Goal: Find specific page/section: Find specific page/section

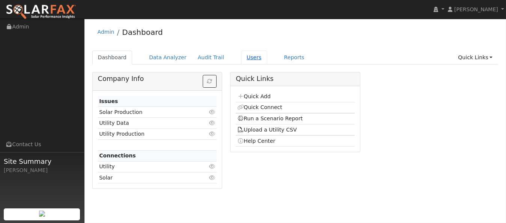
click at [241, 59] on link "Users" at bounding box center [254, 58] width 26 height 14
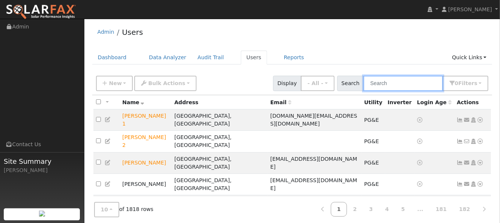
click at [389, 82] on input "text" at bounding box center [403, 83] width 80 height 15
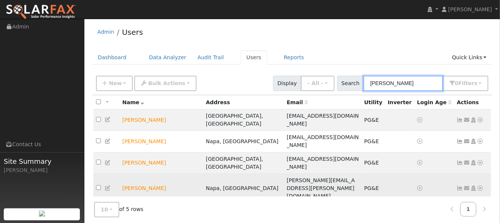
type input "andrew s"
click at [484, 174] on td "Send Email... Copy a Link Reset Password Open Access Data Analyzer Reports Scen…" at bounding box center [472, 188] width 37 height 29
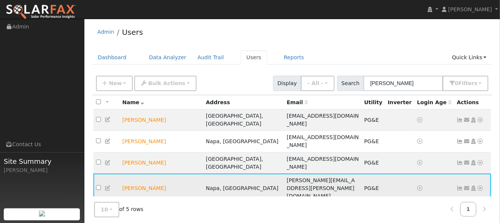
click at [479, 174] on td "Send Email... Copy a Link Reset Password Open Access Data Analyzer Reports Scen…" at bounding box center [472, 188] width 37 height 29
click at [480, 186] on icon at bounding box center [480, 188] width 7 height 5
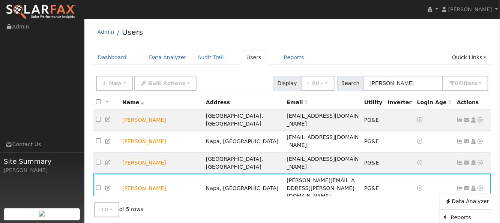
click at [0, 0] on link "Scenario" at bounding box center [0, 0] width 0 height 0
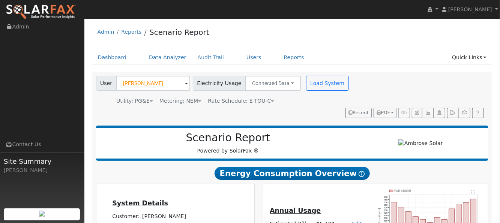
type input "16715"
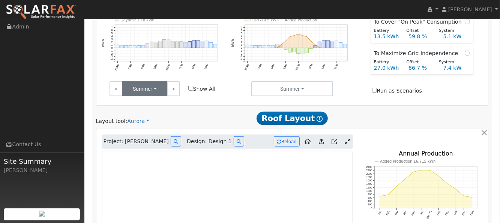
scroll to position [350, 0]
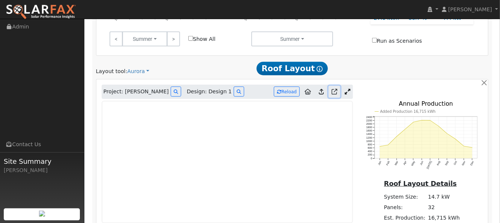
click at [336, 89] on icon at bounding box center [335, 92] width 6 height 6
